Goal: Download file/media

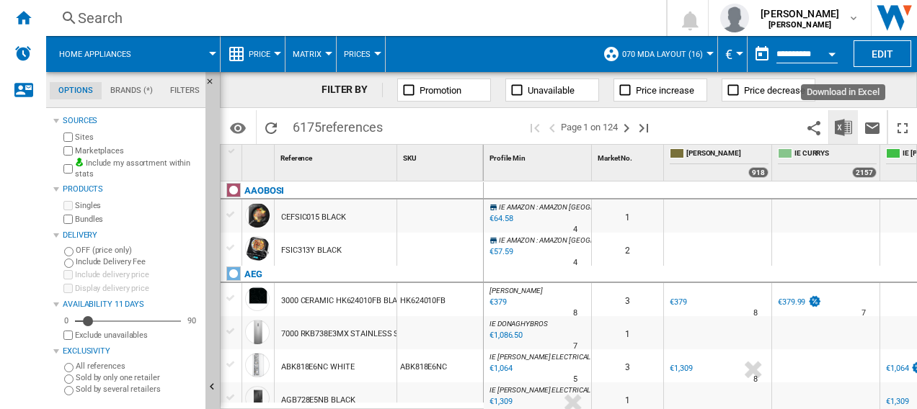
click at [852, 132] on img "Download in Excel" at bounding box center [842, 127] width 17 height 17
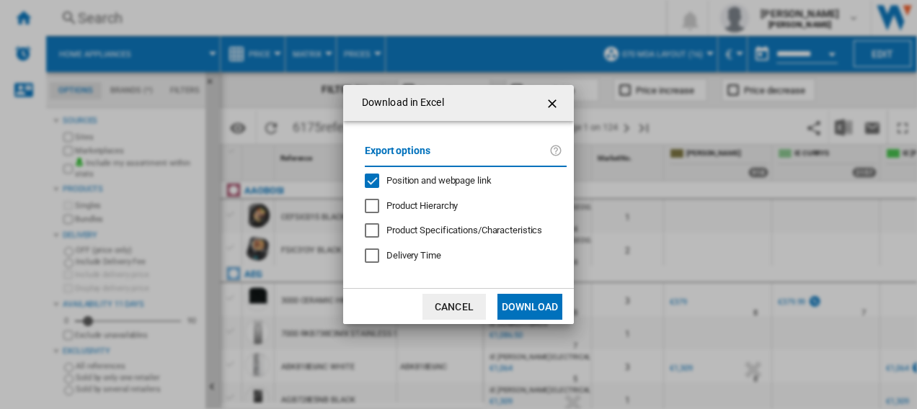
click at [542, 307] on button "Download" at bounding box center [529, 307] width 65 height 26
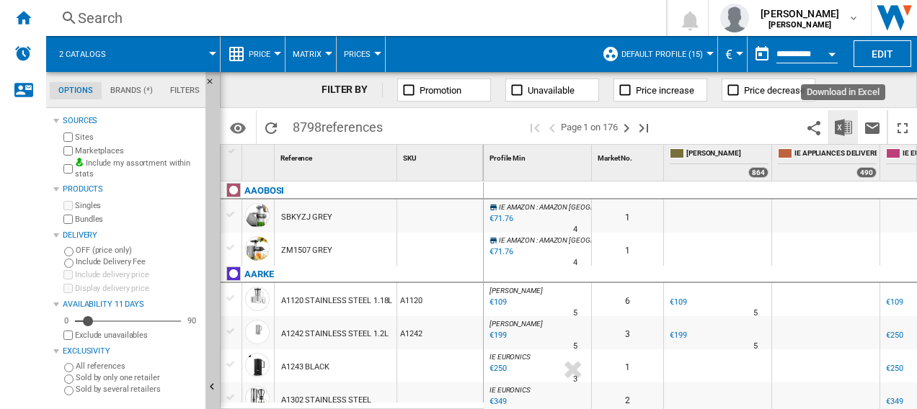
click at [853, 129] on button "Download in Excel" at bounding box center [843, 127] width 29 height 34
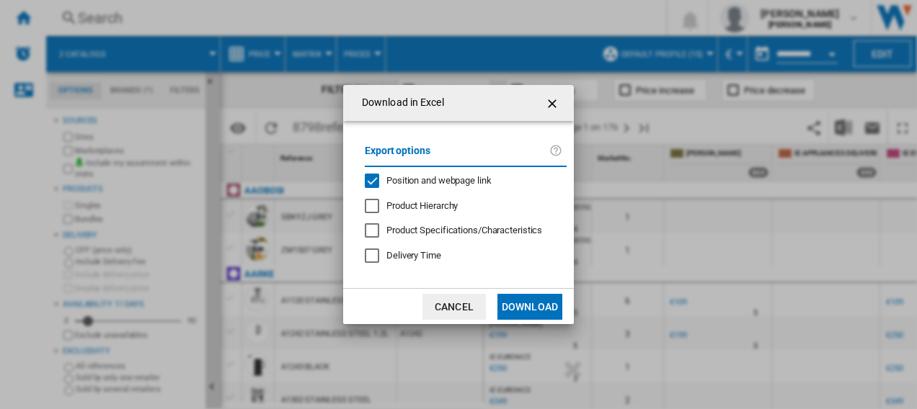
click at [545, 302] on button "Download" at bounding box center [529, 307] width 65 height 26
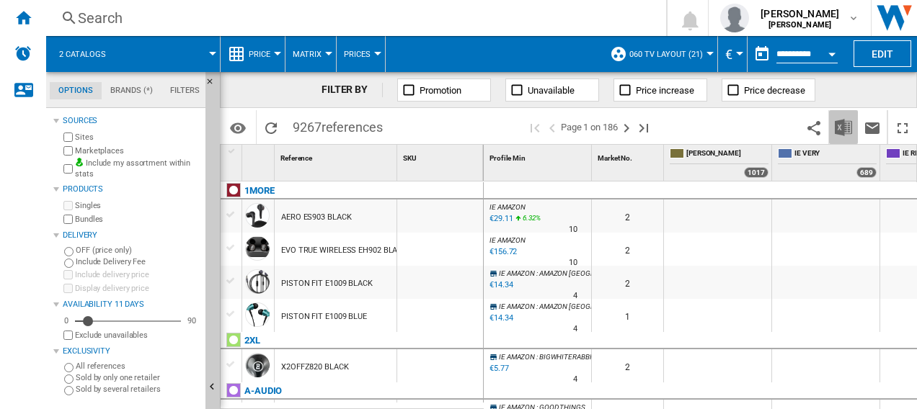
click at [850, 133] on img "Download in Excel" at bounding box center [842, 127] width 17 height 17
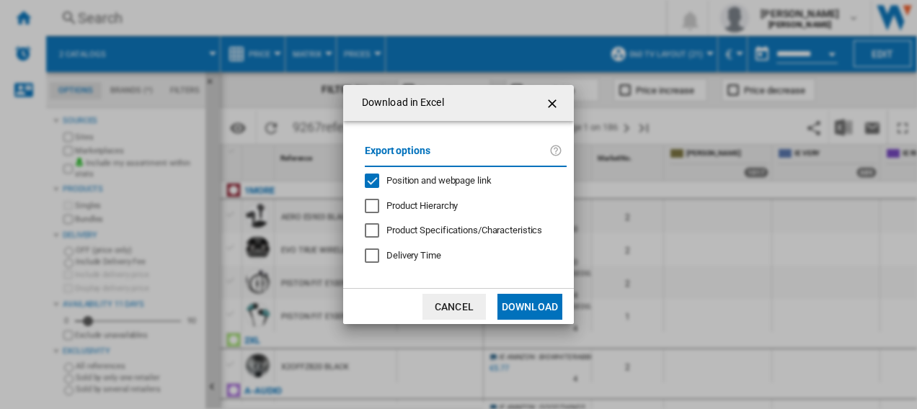
click at [516, 311] on button "Download" at bounding box center [529, 307] width 65 height 26
